Goal: Communication & Community: Answer question/provide support

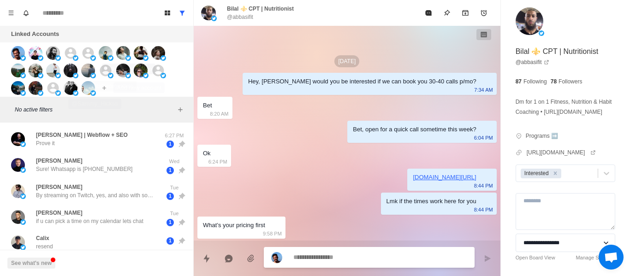
scroll to position [405, 0]
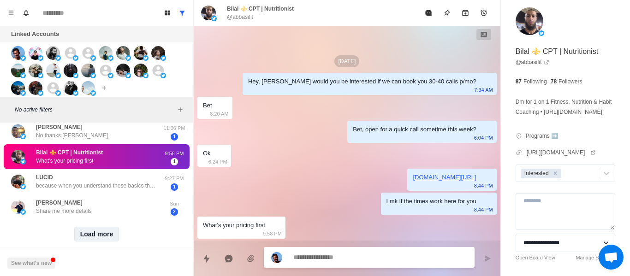
click at [108, 229] on button "Load more" at bounding box center [96, 234] width 45 height 15
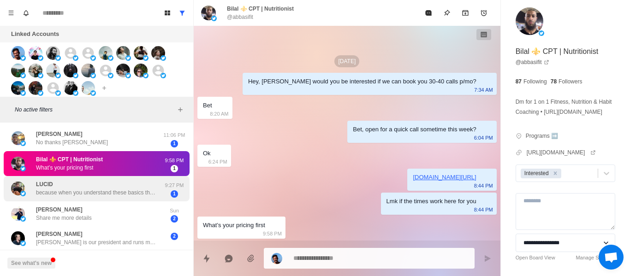
click at [79, 189] on p "because when you understand these basics then i know what you’re doing to help …" at bounding box center [96, 193] width 120 height 8
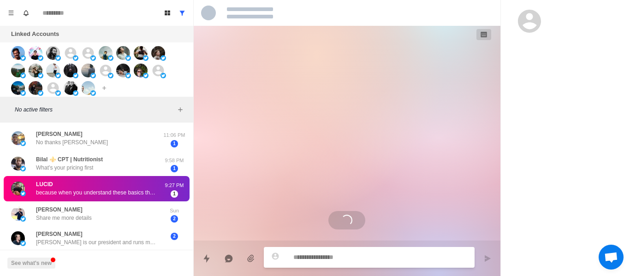
type textarea "*"
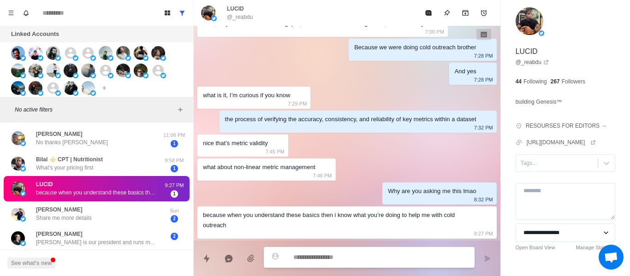
click at [323, 261] on textarea at bounding box center [380, 257] width 174 height 13
type textarea "*"
type textarea "**"
type textarea "*"
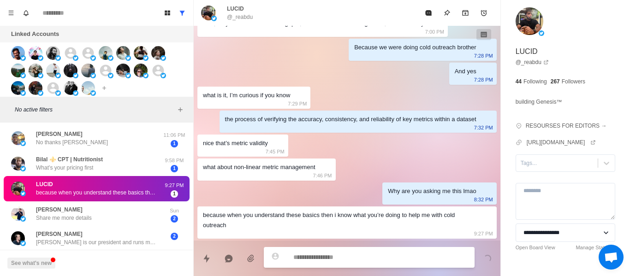
scroll to position [282, 0]
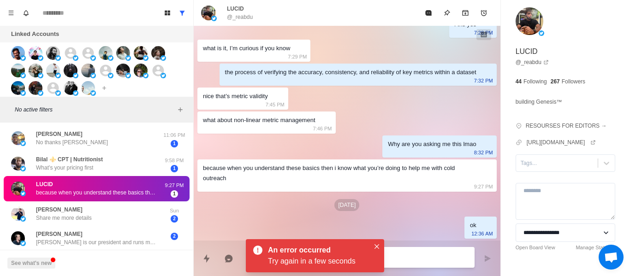
click at [359, 256] on div "An error occurred" at bounding box center [317, 250] width 98 height 11
click at [381, 248] on button "Close" at bounding box center [376, 246] width 11 height 11
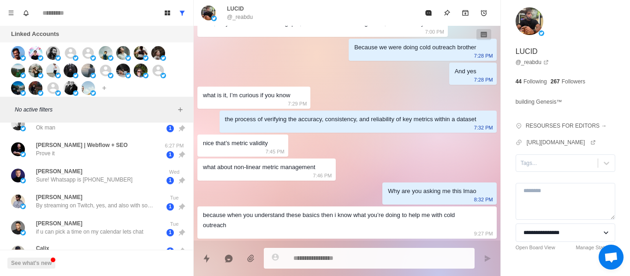
scroll to position [0, 0]
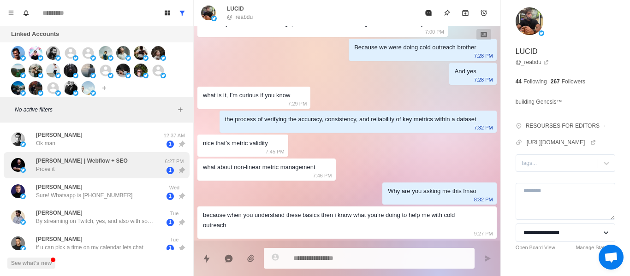
click at [91, 155] on div "[PERSON_NAME] | Webflow + SEO Prove it 6:27 PM 1" at bounding box center [97, 165] width 186 height 26
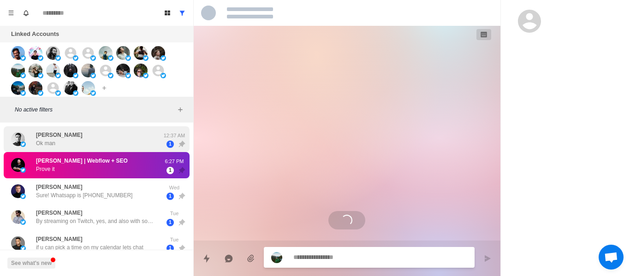
click at [93, 133] on div "[PERSON_NAME] man" at bounding box center [87, 139] width 152 height 19
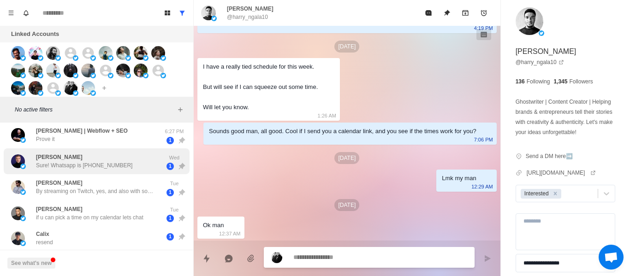
scroll to position [46, 0]
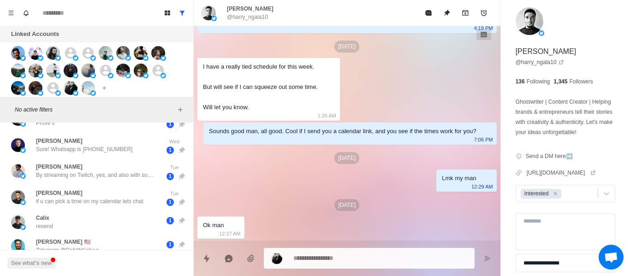
click at [241, 15] on p "@harry_ngala10" at bounding box center [247, 17] width 41 height 8
copy div "@harry_ngala10"
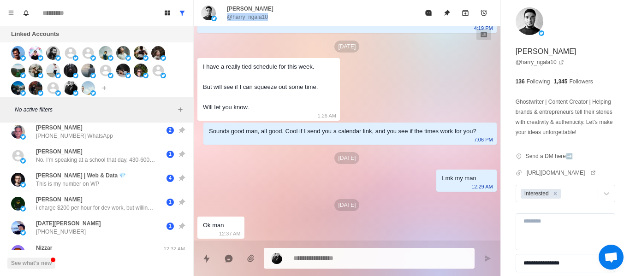
scroll to position [415, 0]
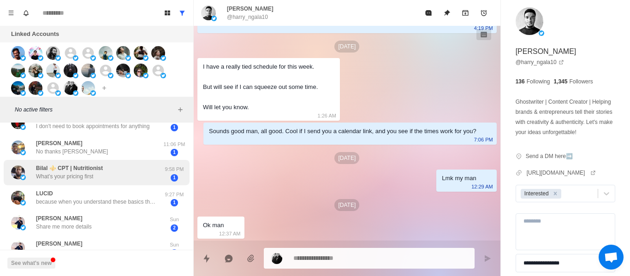
click at [126, 171] on div "Bilal ⚜️ CPT | Nutritionist What’s your pricing first" at bounding box center [87, 173] width 152 height 18
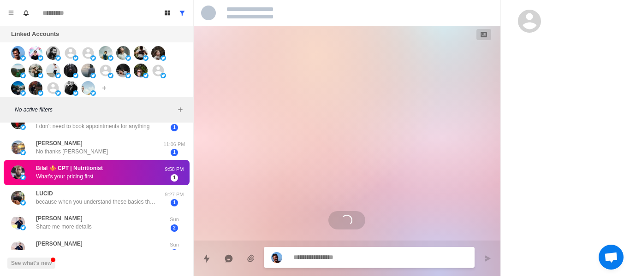
scroll to position [0, 0]
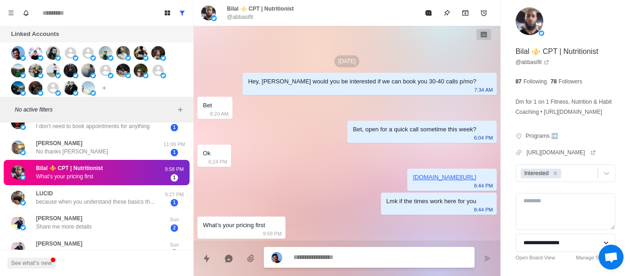
click at [238, 17] on p "@abbasifit" at bounding box center [240, 17] width 26 height 8
click at [239, 17] on p "@abbasifit" at bounding box center [240, 17] width 26 height 8
copy div "@abbasifit"
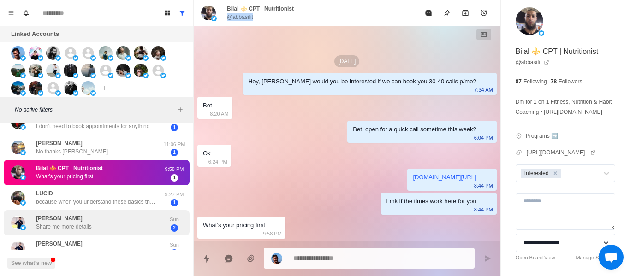
scroll to position [456, 0]
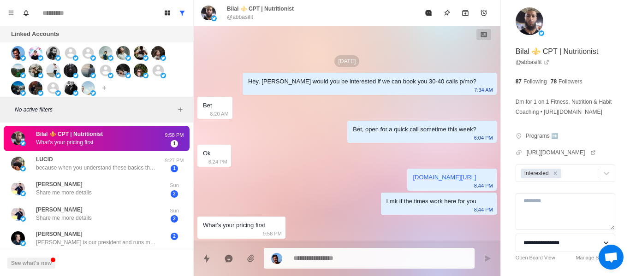
click at [110, 137] on div "Bilal ⚜️ CPT | Nutritionist What’s your pricing first" at bounding box center [87, 139] width 152 height 18
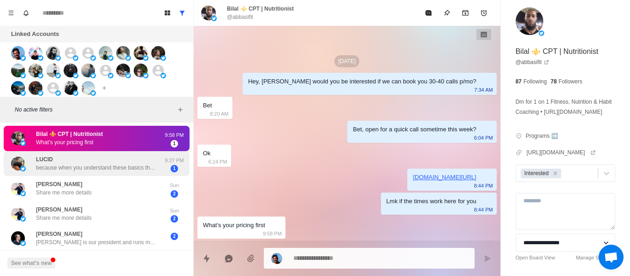
click at [115, 164] on p "because when you understand these basics then i know what you’re doing to help …" at bounding box center [96, 168] width 120 height 8
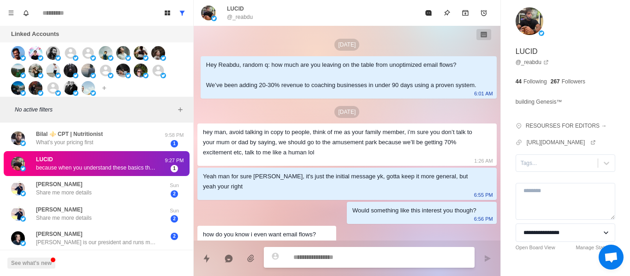
scroll to position [235, 0]
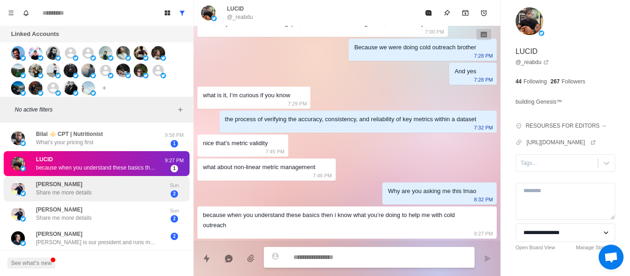
click at [80, 192] on div "[PERSON_NAME] Share me more details Sun 2" at bounding box center [97, 188] width 186 height 25
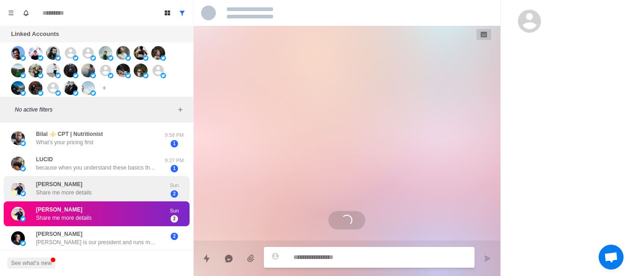
scroll to position [0, 0]
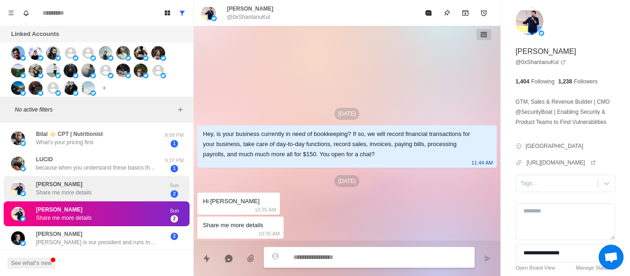
click at [86, 189] on p "Share me more details" at bounding box center [64, 193] width 56 height 8
click at [87, 180] on div "[PERSON_NAME] Share me more details" at bounding box center [64, 188] width 56 height 17
click at [92, 180] on div "[PERSON_NAME] Share me more details" at bounding box center [87, 189] width 152 height 18
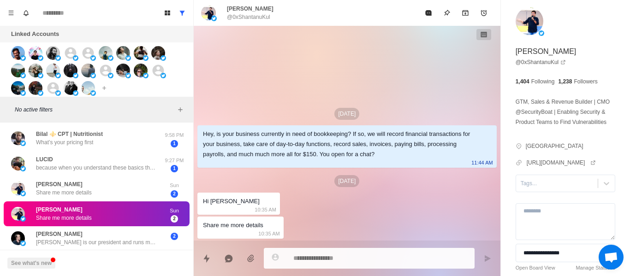
click at [119, 205] on div "[PERSON_NAME] Share me more details" at bounding box center [87, 214] width 152 height 18
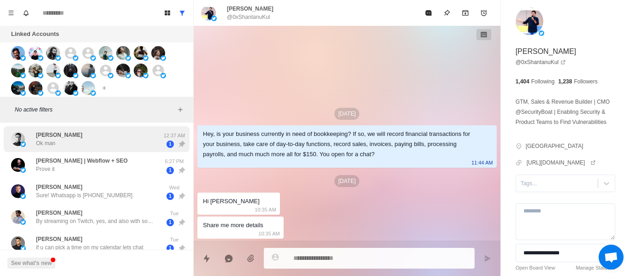
click at [76, 138] on div "[PERSON_NAME] man" at bounding box center [87, 139] width 152 height 19
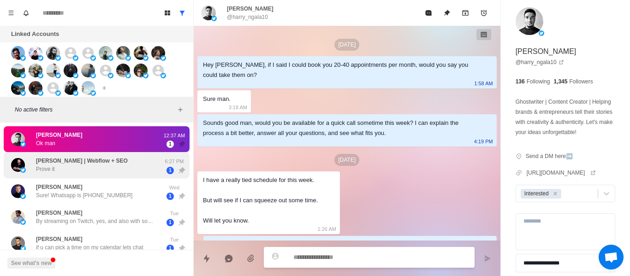
scroll to position [114, 0]
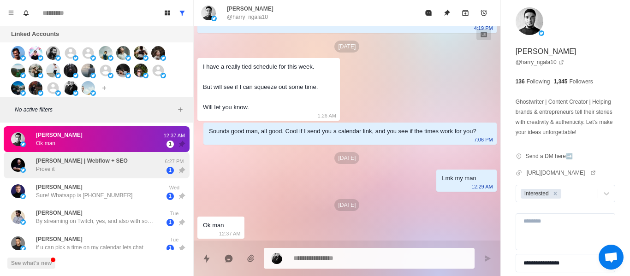
drag, startPoint x: 75, startPoint y: 162, endPoint x: 77, endPoint y: 171, distance: 9.4
click at [75, 162] on p "[PERSON_NAME] | Webflow + SEO" at bounding box center [82, 161] width 92 height 8
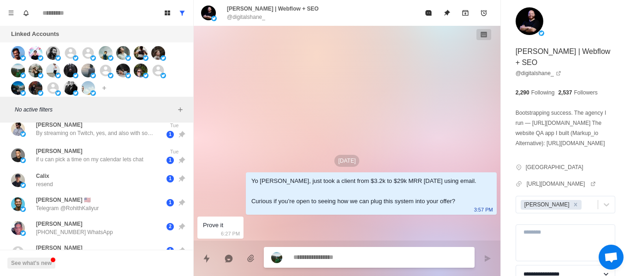
scroll to position [92, 0]
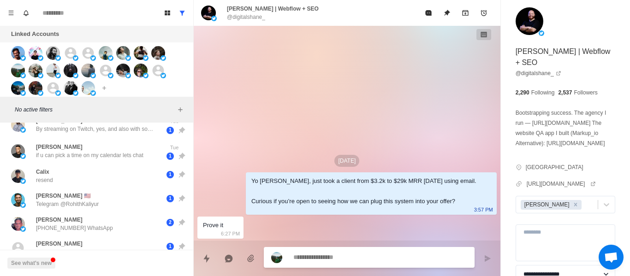
click at [241, 18] on p "@digitalshane_" at bounding box center [246, 17] width 38 height 8
copy div "@digitalshane_"
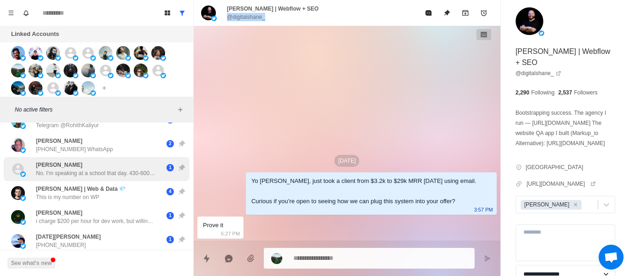
scroll to position [192, 0]
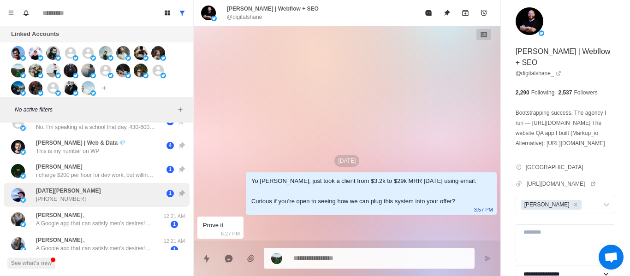
drag, startPoint x: 66, startPoint y: 209, endPoint x: 135, endPoint y: 183, distance: 73.5
click at [66, 209] on div "[PERSON_NAME]、 A Google app that can satisfy men's desires!💋 Beauties from arou…" at bounding box center [97, 219] width 186 height 25
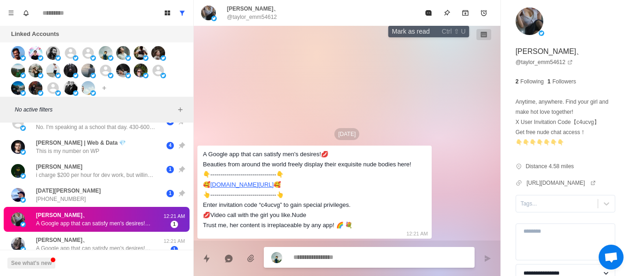
click at [432, 17] on button "Mark as read" at bounding box center [428, 13] width 18 height 18
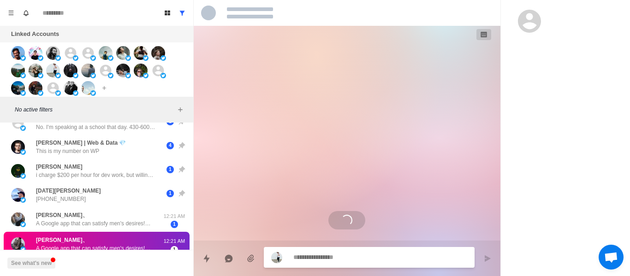
click at [432, 17] on div at bounding box center [347, 13] width 307 height 26
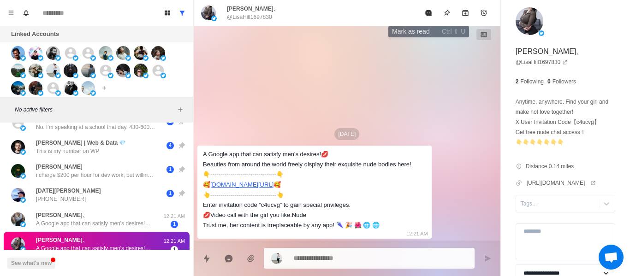
click at [432, 17] on button "Mark as read" at bounding box center [428, 13] width 18 height 18
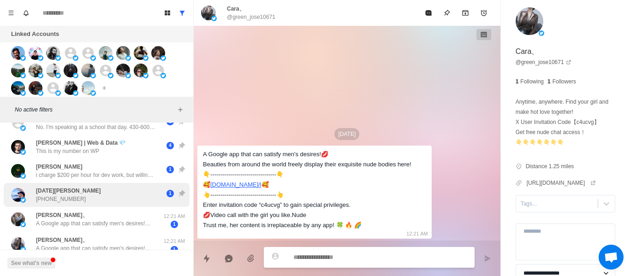
scroll to position [284, 0]
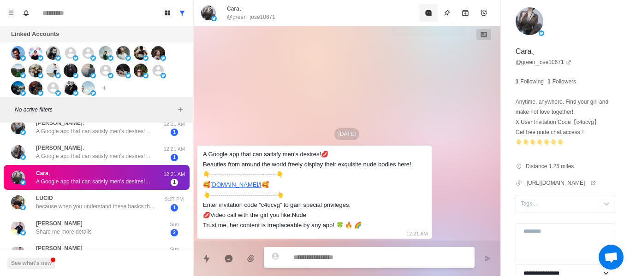
click at [434, 18] on button "Mark as read" at bounding box center [428, 13] width 18 height 18
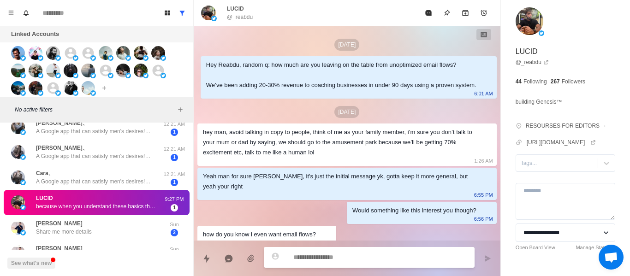
scroll to position [235, 0]
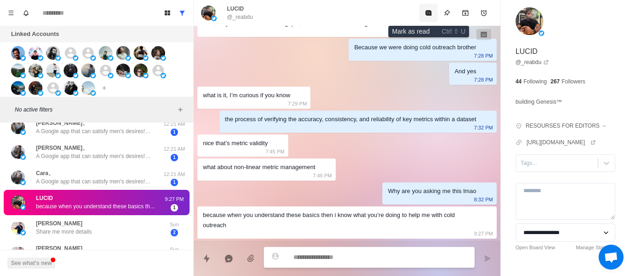
type textarea "*"
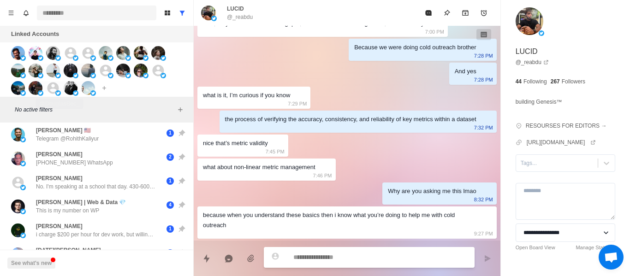
scroll to position [53, 0]
